Goal: Find specific page/section: Find specific page/section

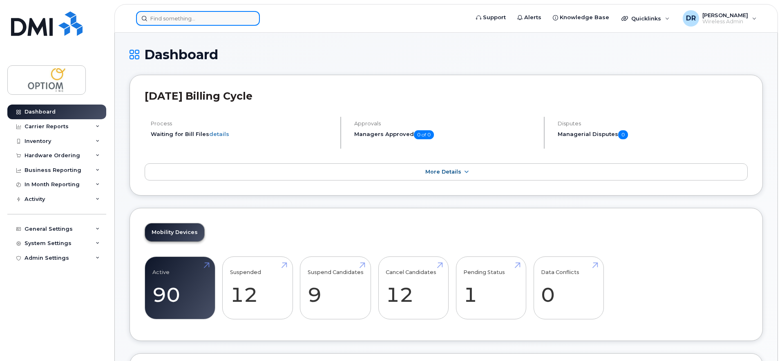
click at [208, 20] on input at bounding box center [198, 18] width 124 height 15
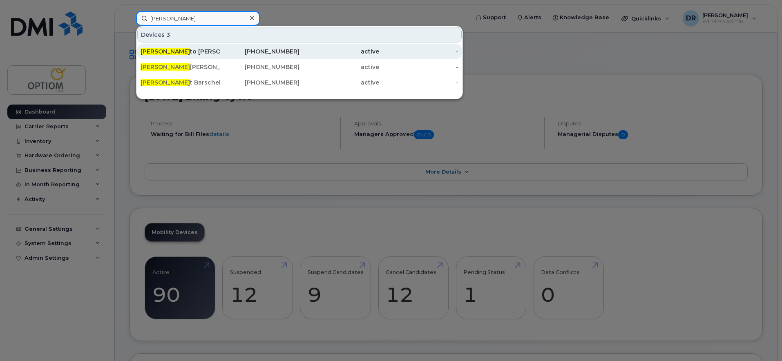
type input "[PERSON_NAME]"
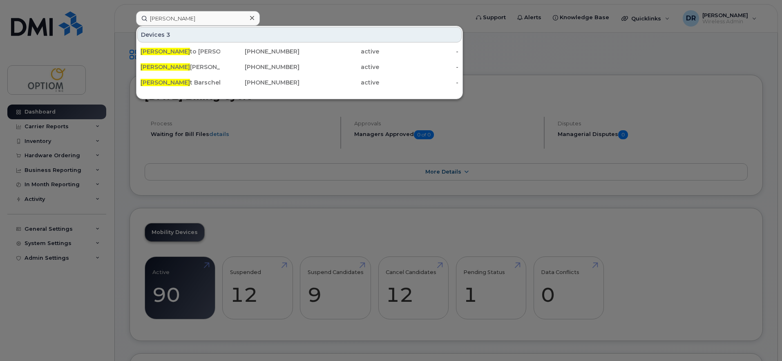
drag, startPoint x: 175, startPoint y: 51, endPoint x: 179, endPoint y: 59, distance: 8.8
click at [175, 51] on div "[PERSON_NAME] to [PERSON_NAME]" at bounding box center [181, 51] width 80 height 8
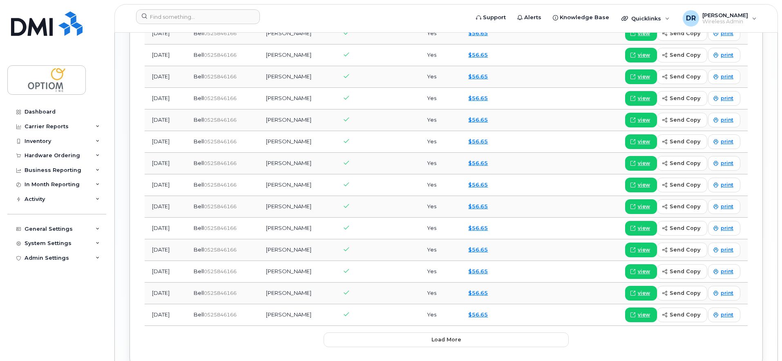
scroll to position [946, 0]
